Goal: Task Accomplishment & Management: Manage account settings

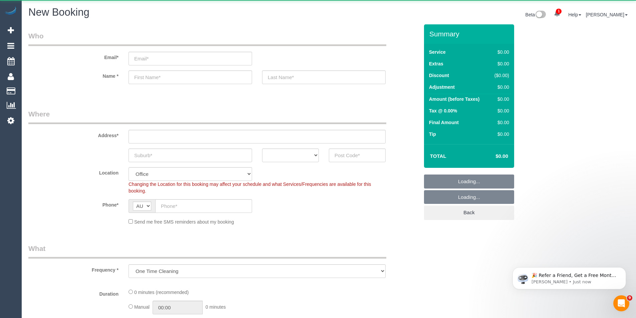
select select "object:1578"
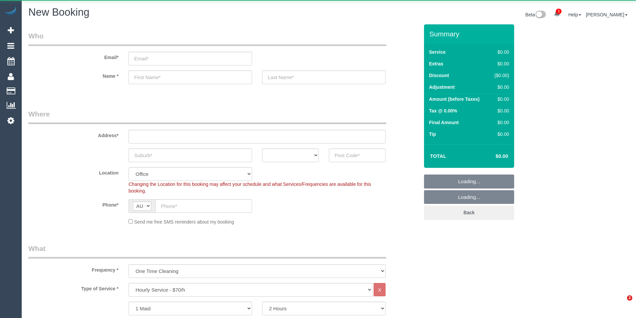
select select "object:2093"
select select "object:649"
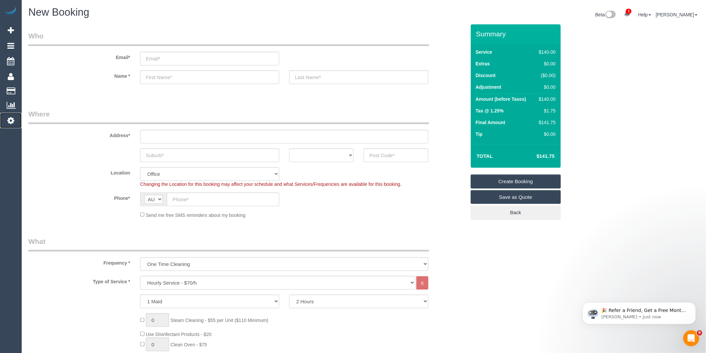
click at [9, 119] on icon at bounding box center [10, 120] width 7 height 8
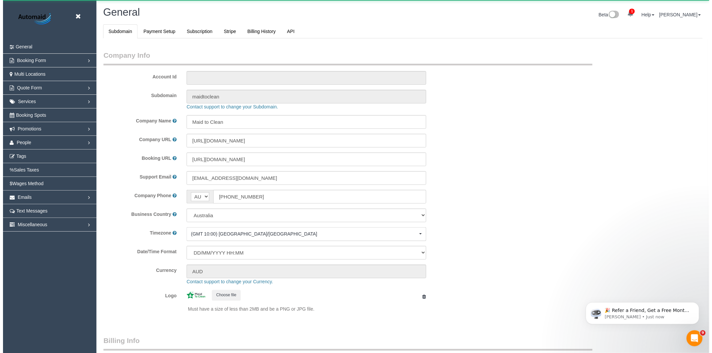
scroll to position [1503, 706]
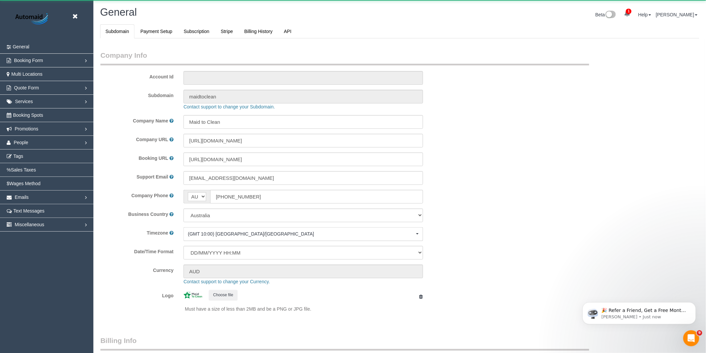
select select "1"
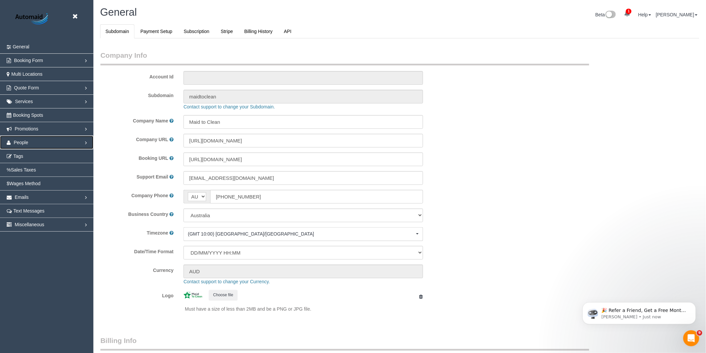
click at [28, 142] on link "People" at bounding box center [46, 142] width 93 height 13
click at [30, 182] on link "Team Availability" at bounding box center [46, 183] width 93 height 13
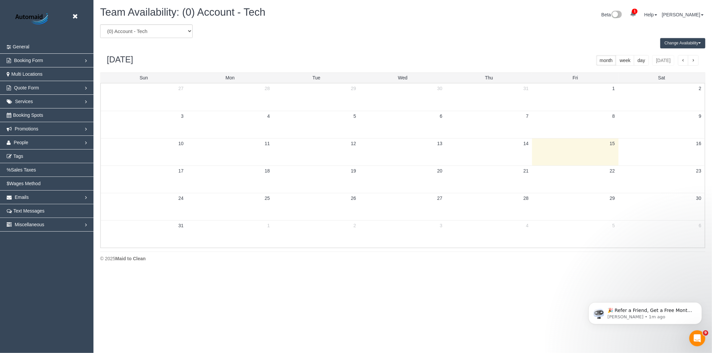
scroll to position [272, 712]
